Goal: Navigation & Orientation: Find specific page/section

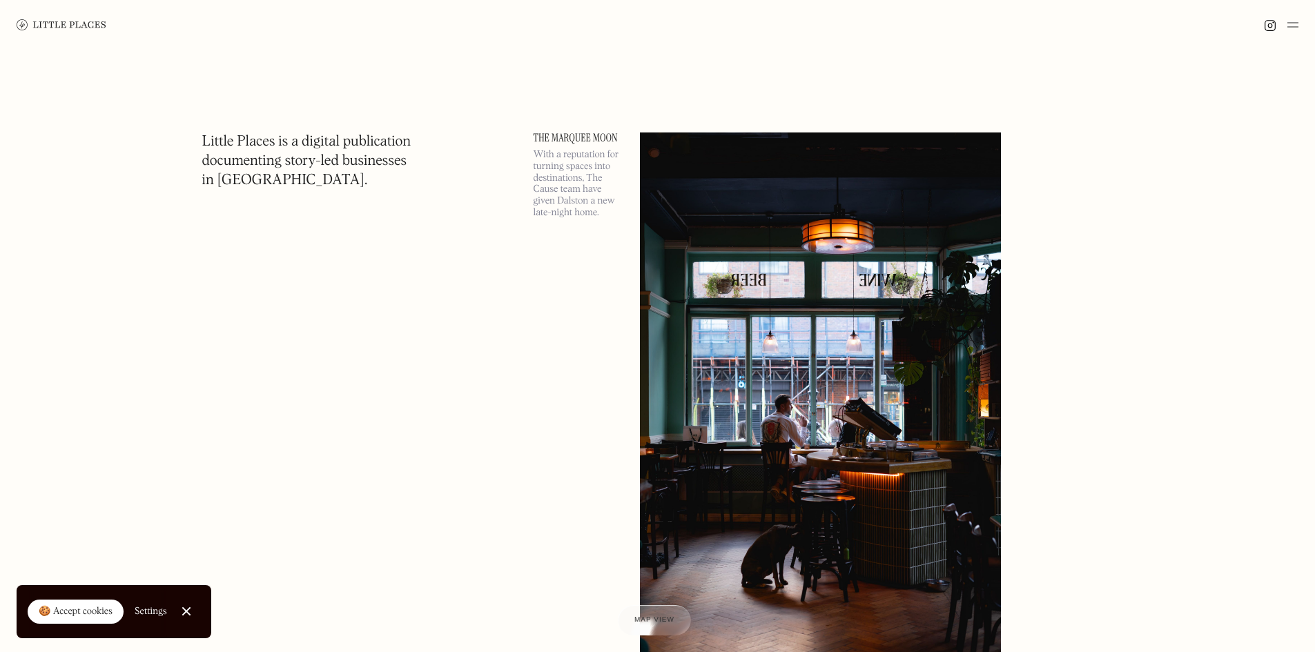
click at [50, 23] on img at bounding box center [62, 24] width 90 height 11
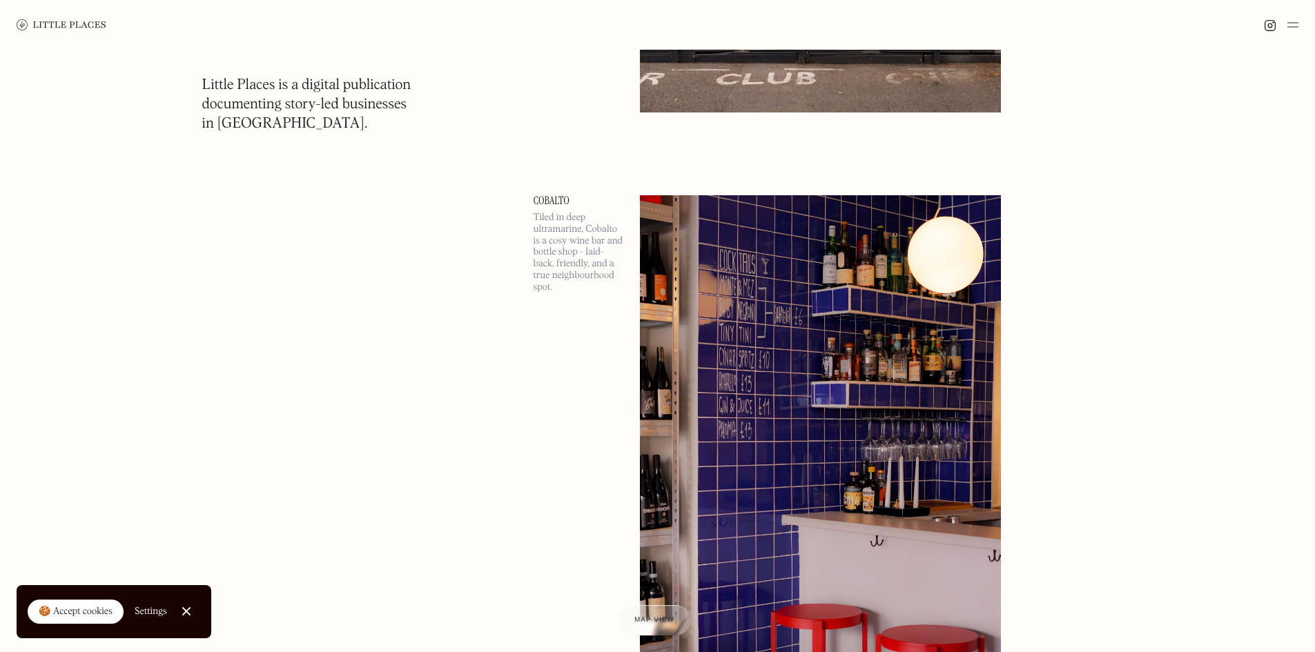
scroll to position [4900, 0]
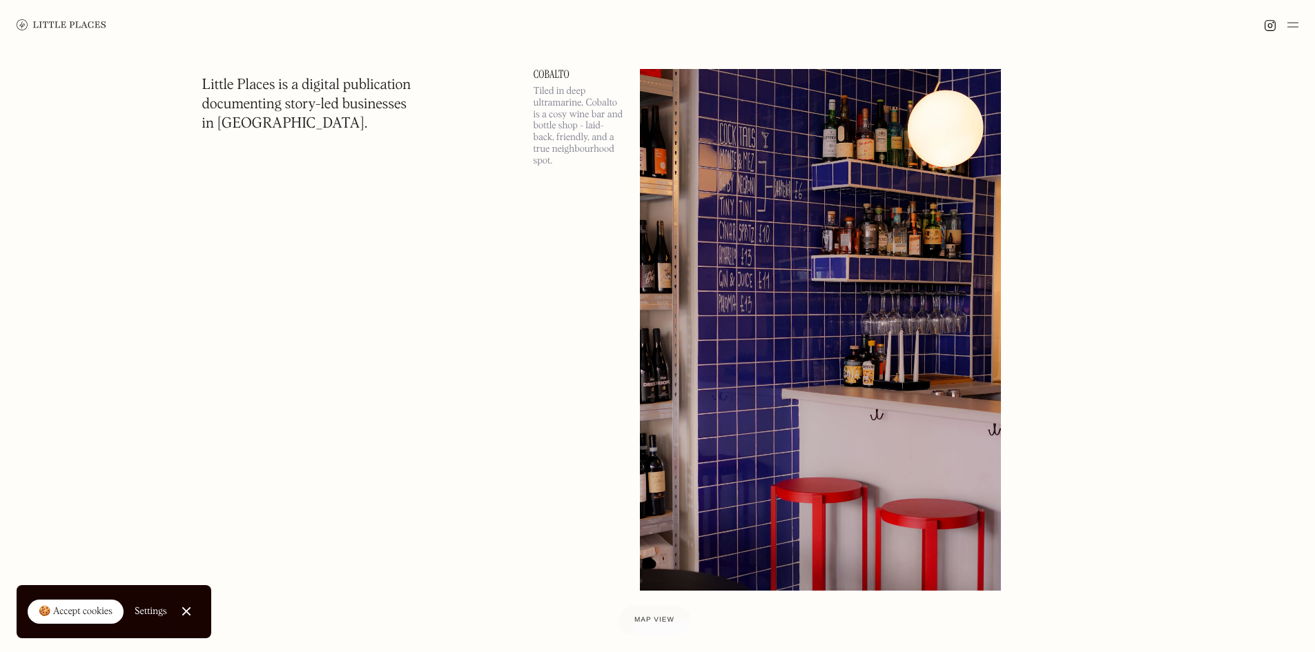
click at [41, 17] on link at bounding box center [62, 25] width 90 height 50
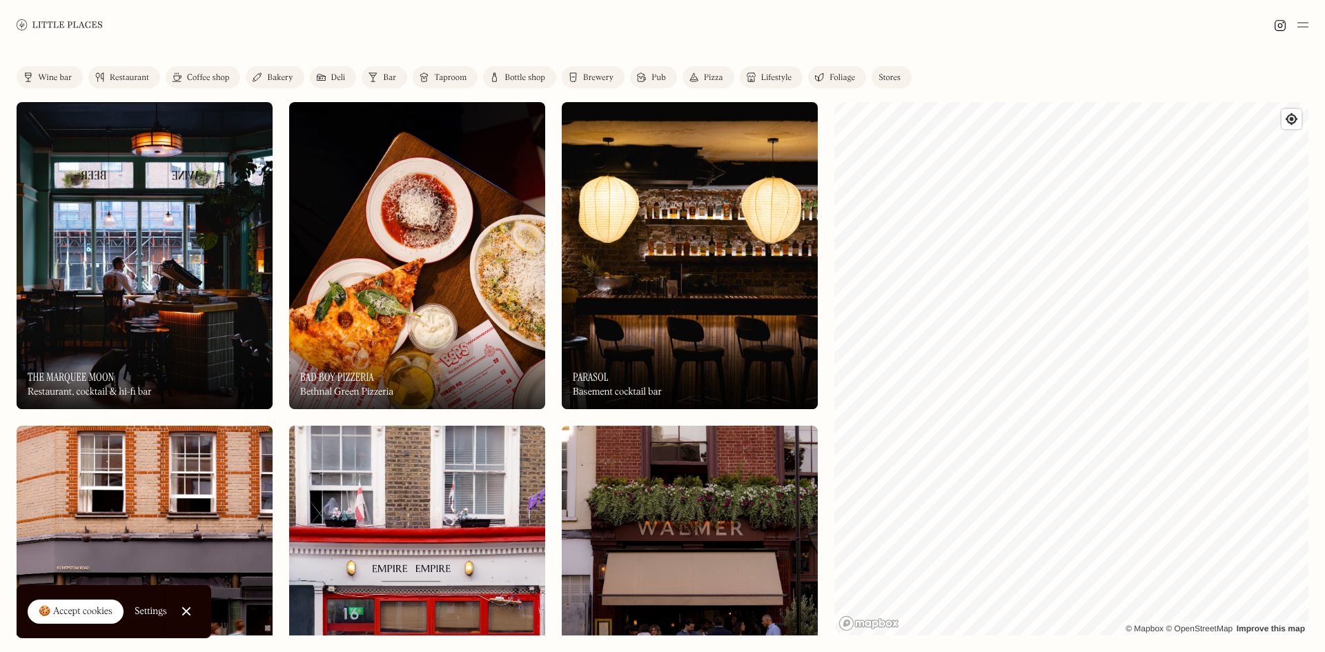
click at [643, 389] on div "Label Wine bar Restaurant Coffee shop Bakery Deli Bar Taproom Bottle shop Brewe…" at bounding box center [662, 351] width 1325 height 602
